Goal: Information Seeking & Learning: Learn about a topic

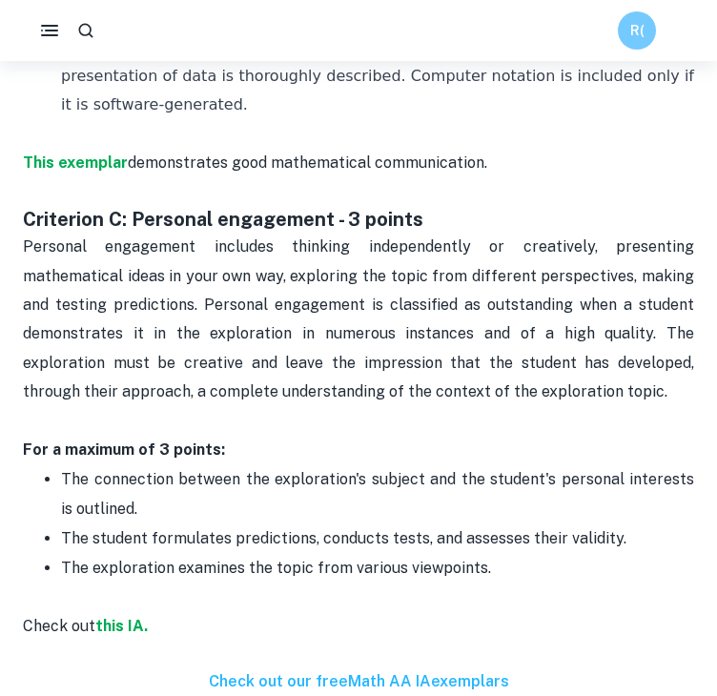
scroll to position [1626, 0]
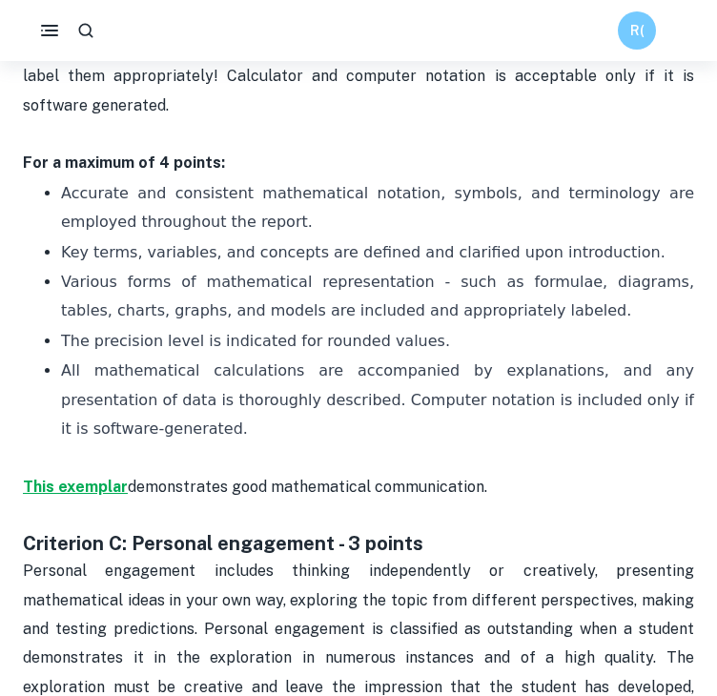
click at [80, 477] on strong "This exemplar" at bounding box center [75, 486] width 105 height 18
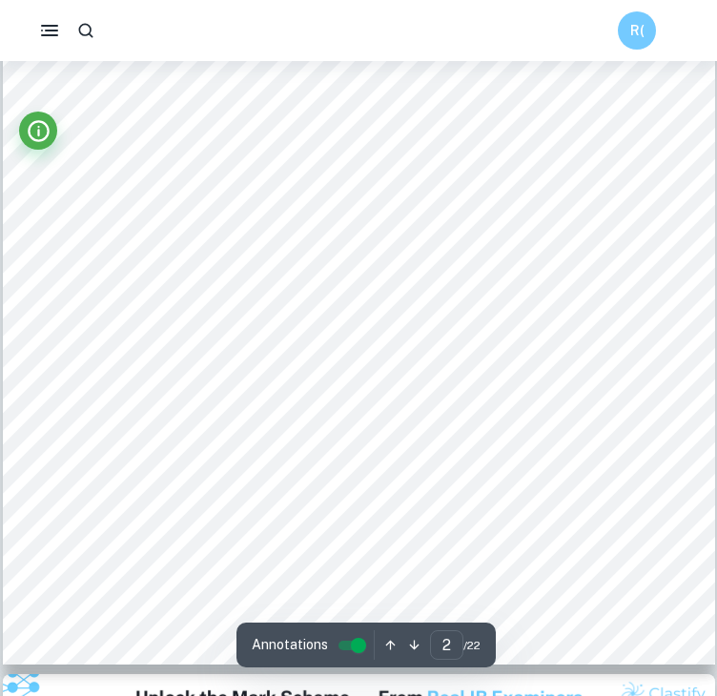
scroll to position [1570, 0]
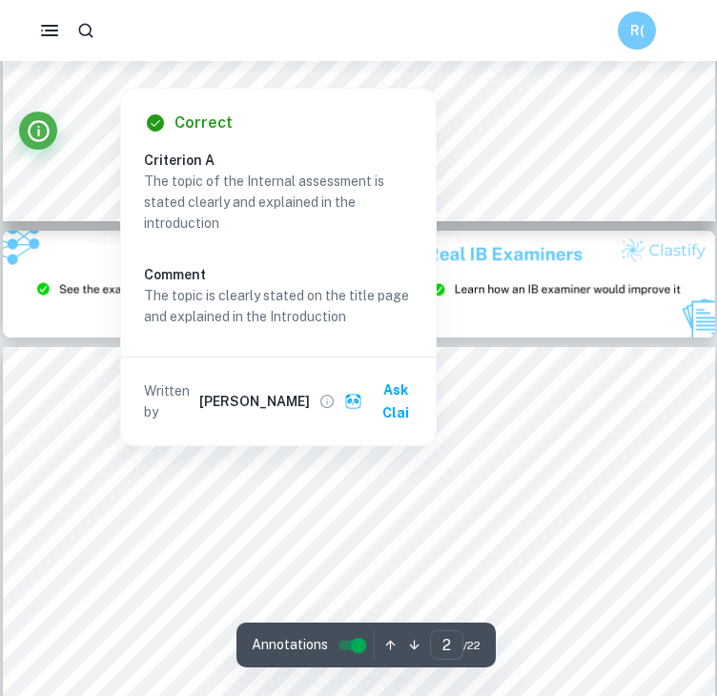
type input "3"
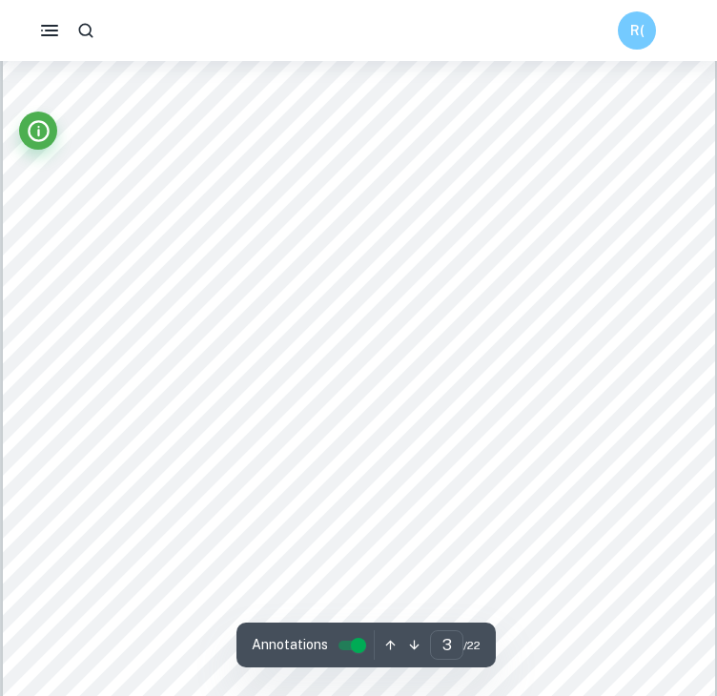
scroll to position [2516, 0]
